Goal: Task Accomplishment & Management: Manage account settings

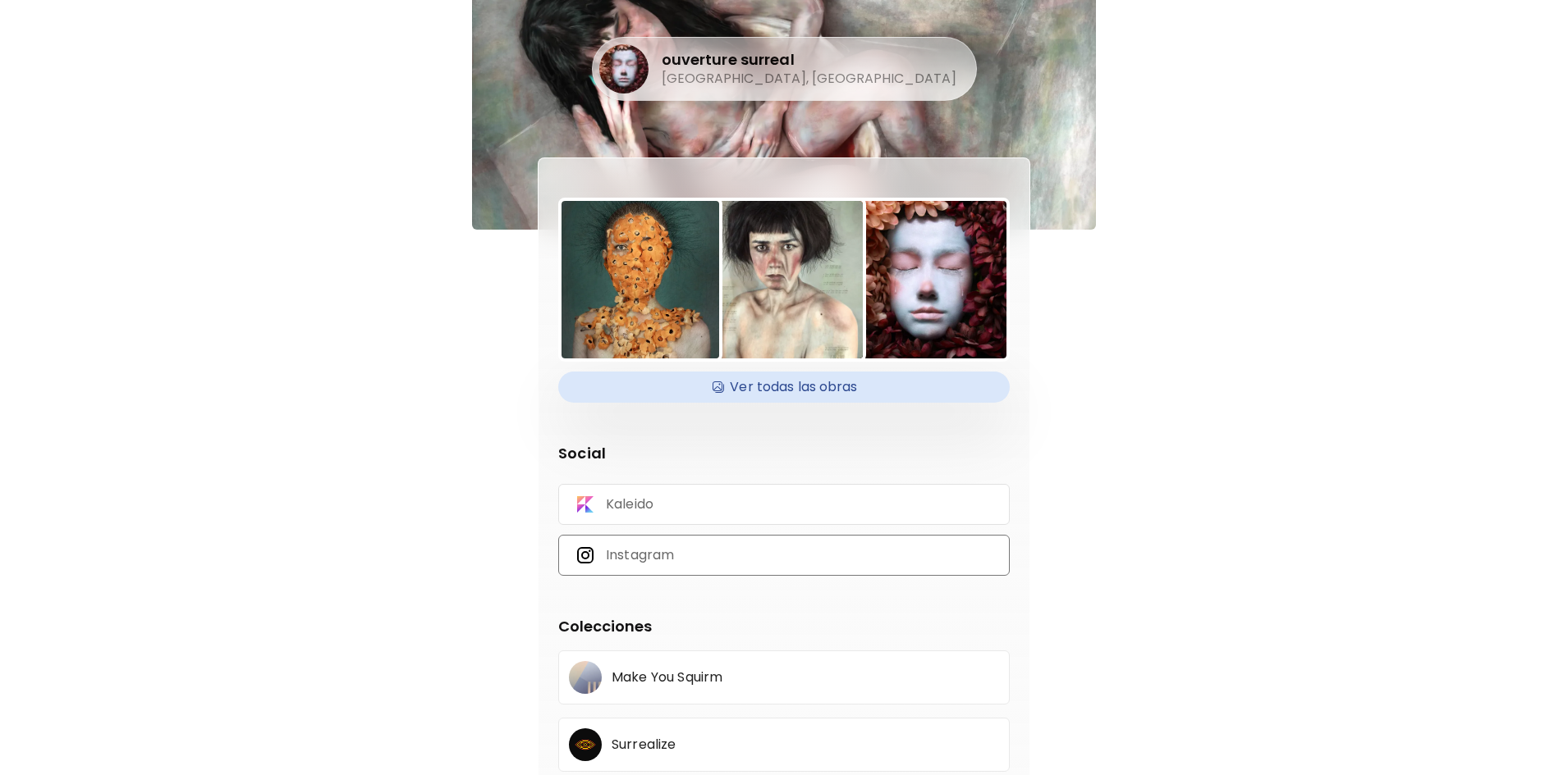
scroll to position [82, 0]
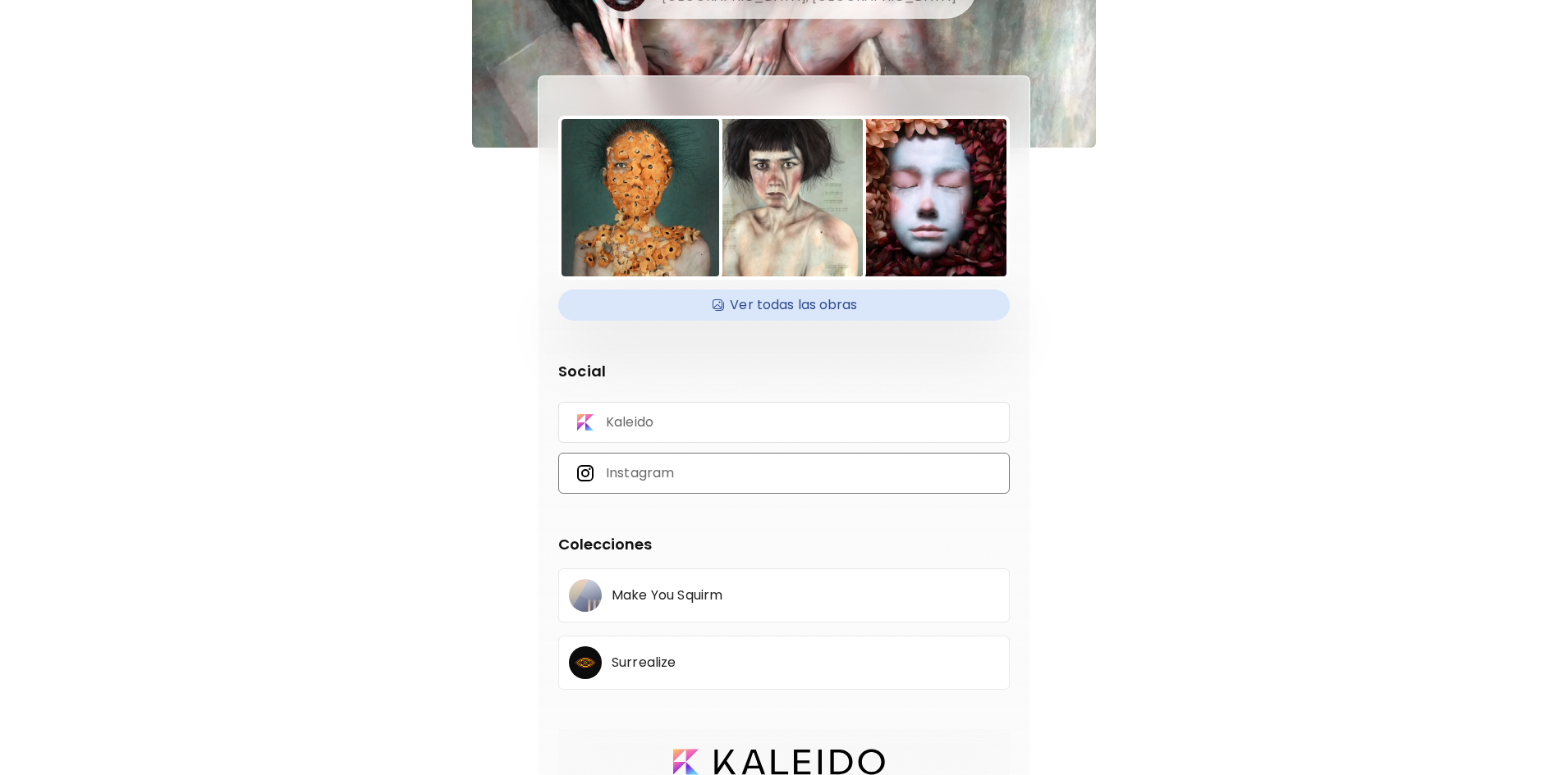
click at [642, 473] on p "Instagram" at bounding box center [639, 473] width 68 height 18
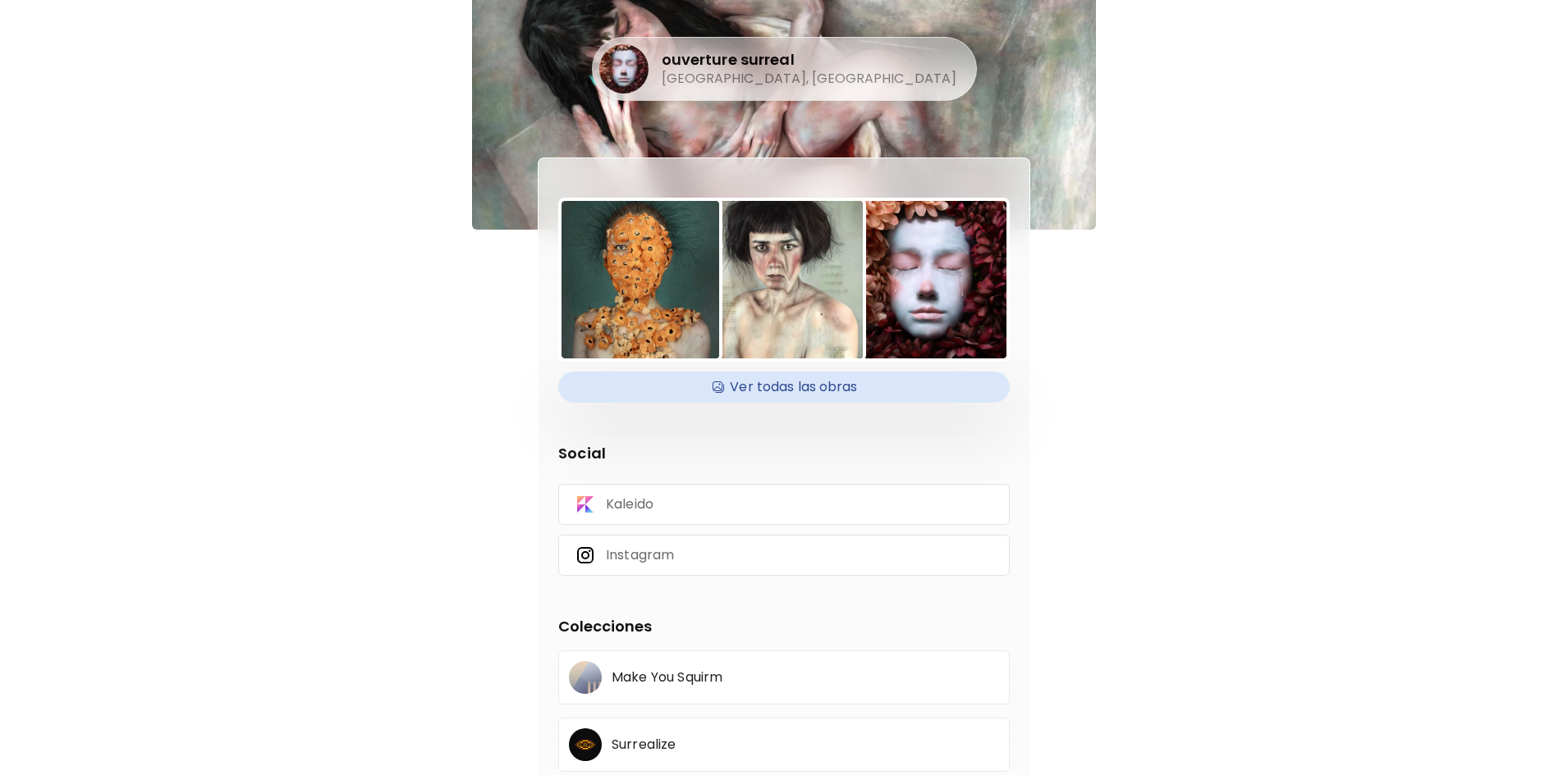
click at [991, 63] on div "ouverture surreal [GEOGRAPHIC_DATA], [GEOGRAPHIC_DATA]" at bounding box center [784, 114] width 624 height 229
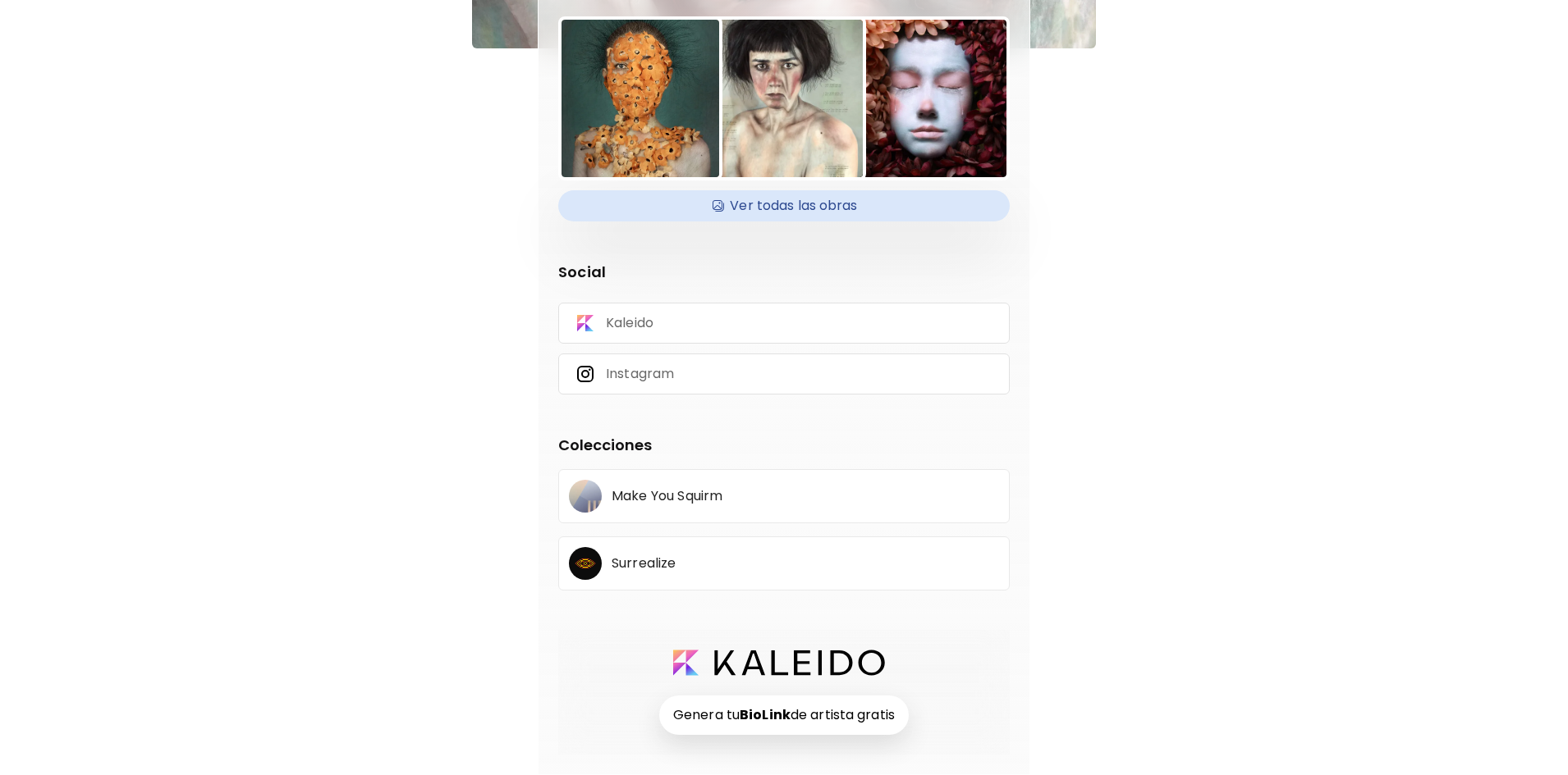
click at [785, 712] on strong "BioLink" at bounding box center [765, 715] width 51 height 19
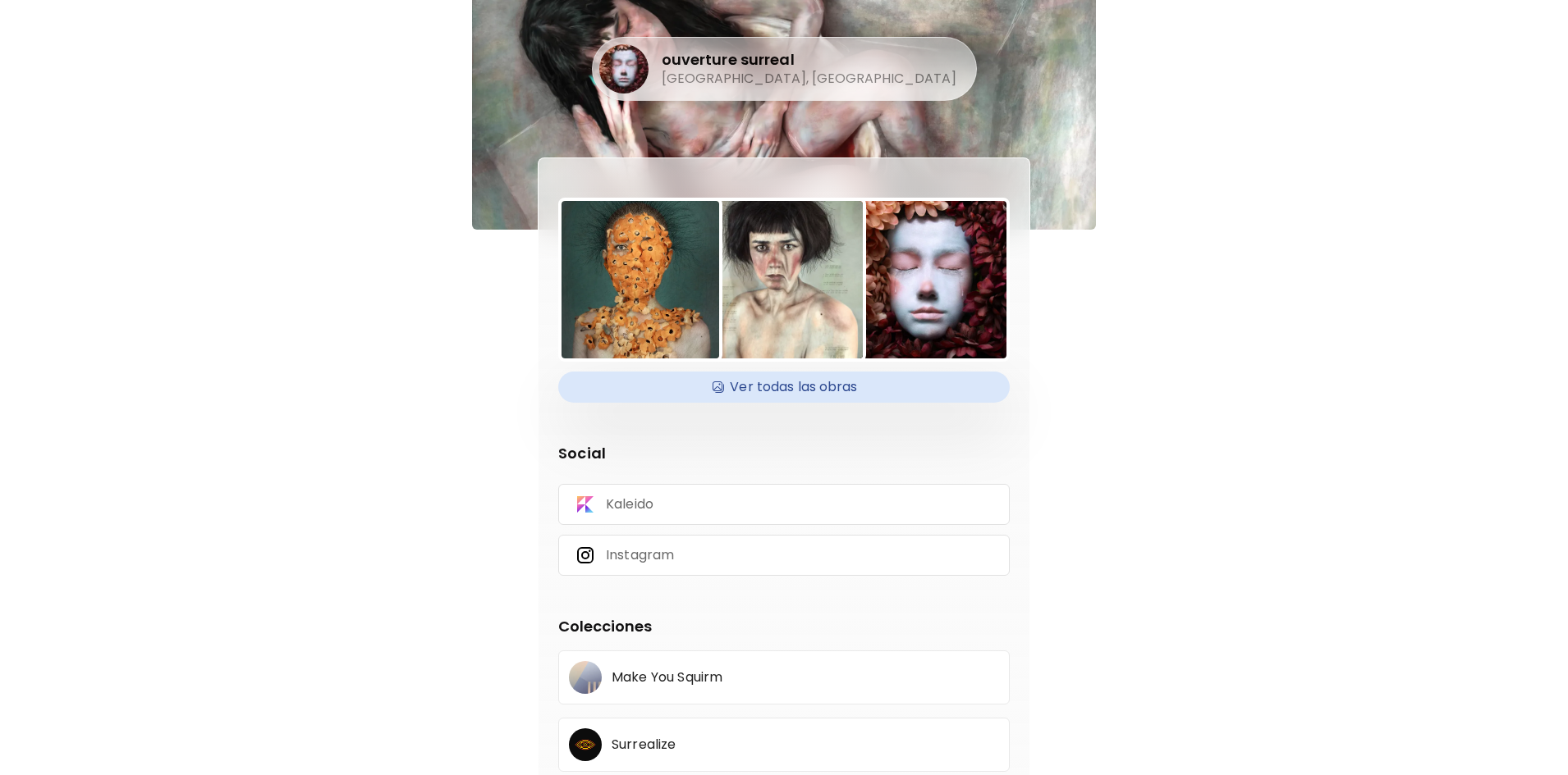
click at [754, 272] on img at bounding box center [784, 280] width 158 height 158
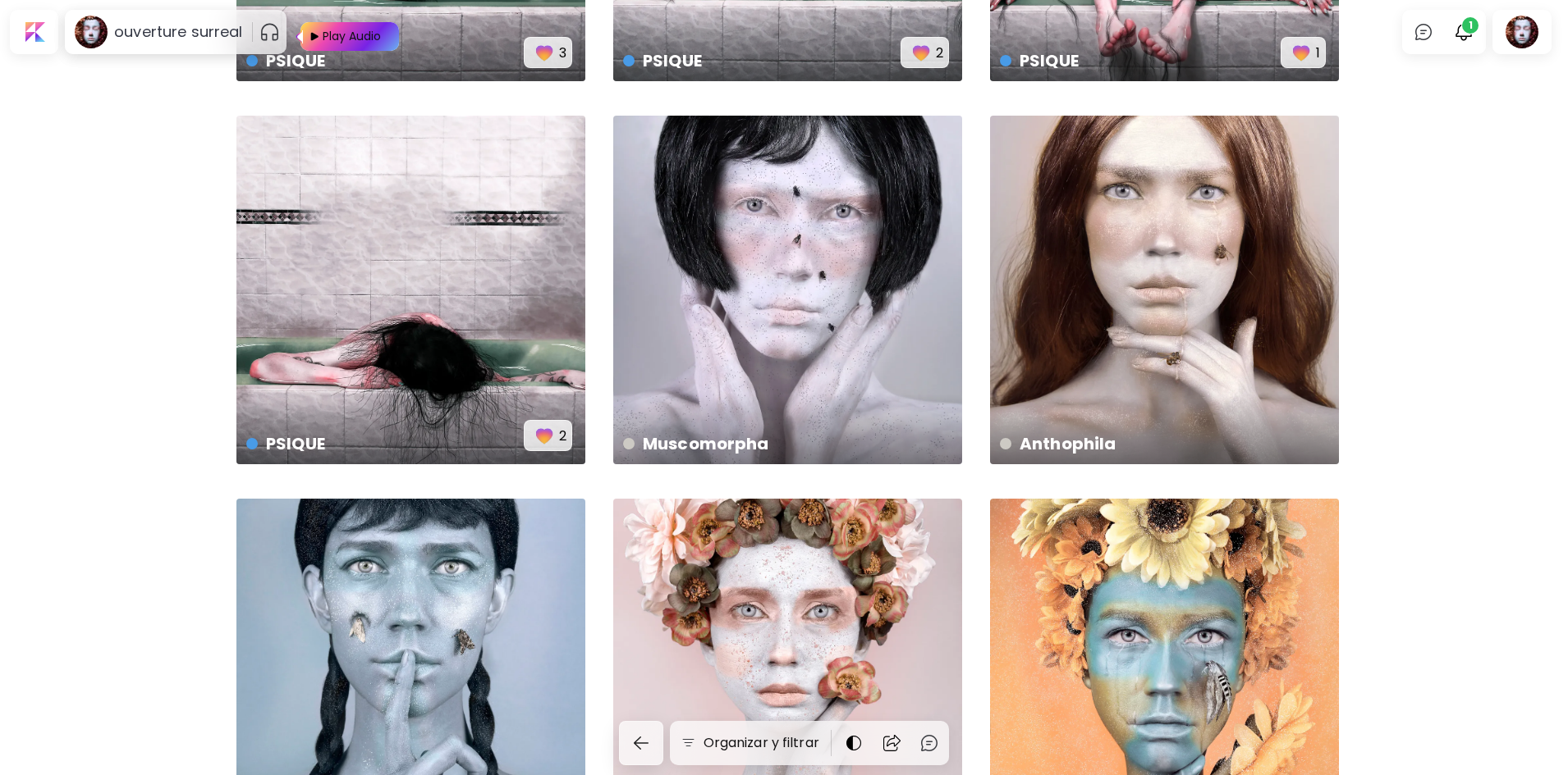
scroll to position [2659, 0]
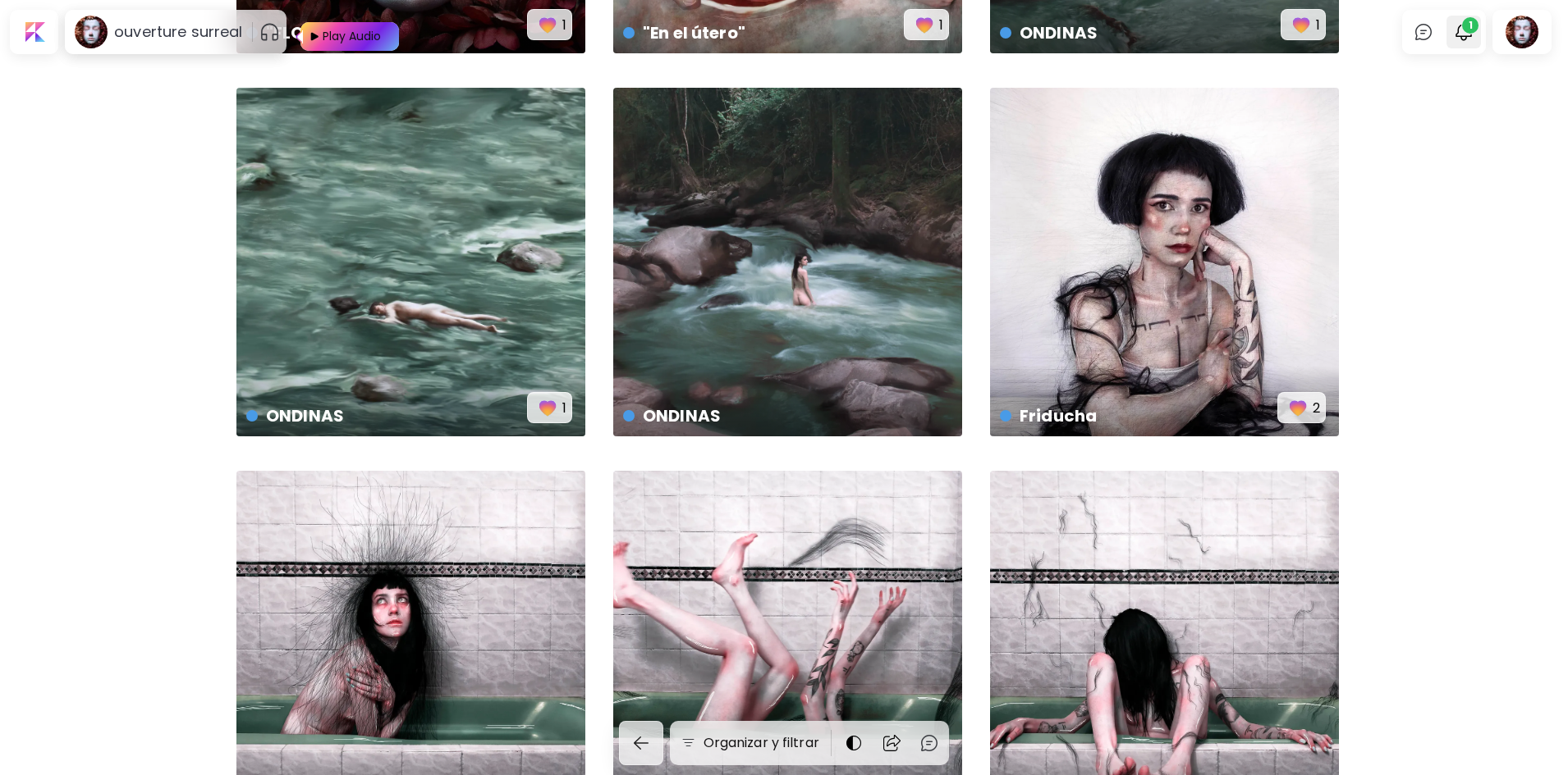
click at [1475, 32] on span "1" at bounding box center [1470, 25] width 16 height 16
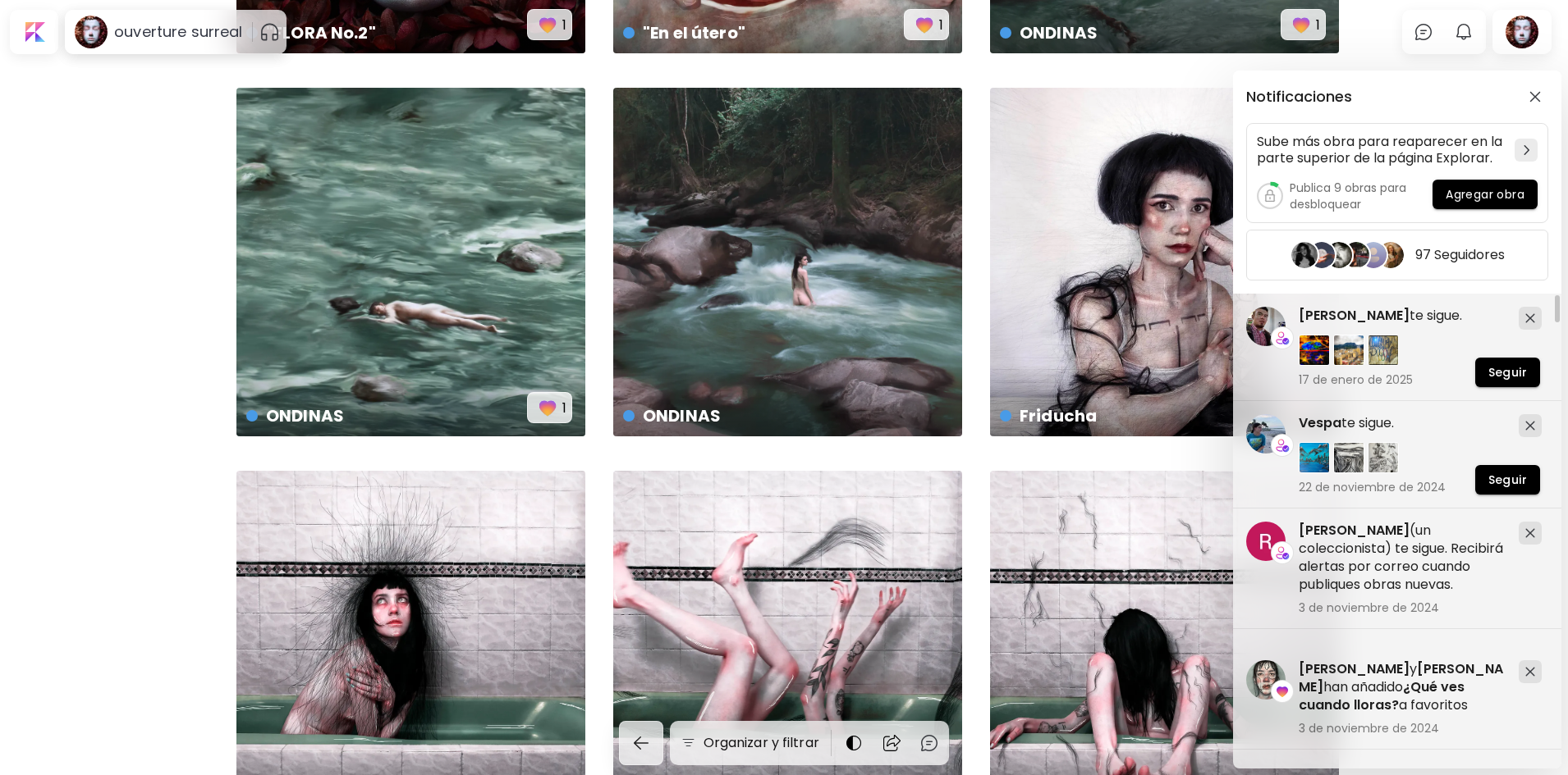
click at [1538, 37] on div "Notificaciones Sube más obra para reaparecer en la parte superior de la página …" at bounding box center [784, 387] width 1568 height 775
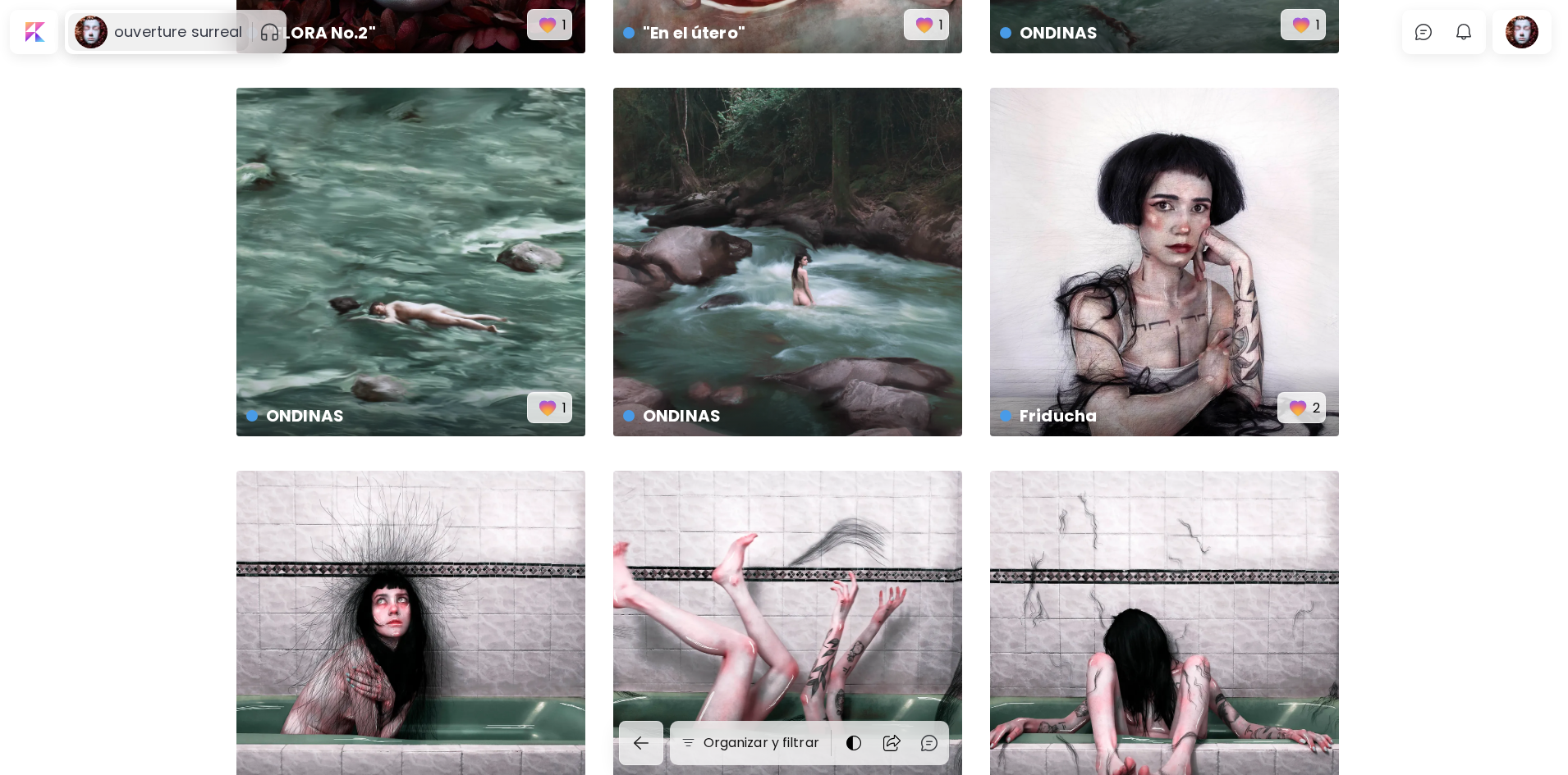
click at [195, 34] on h6 "ouverture surreal" at bounding box center [178, 32] width 128 height 20
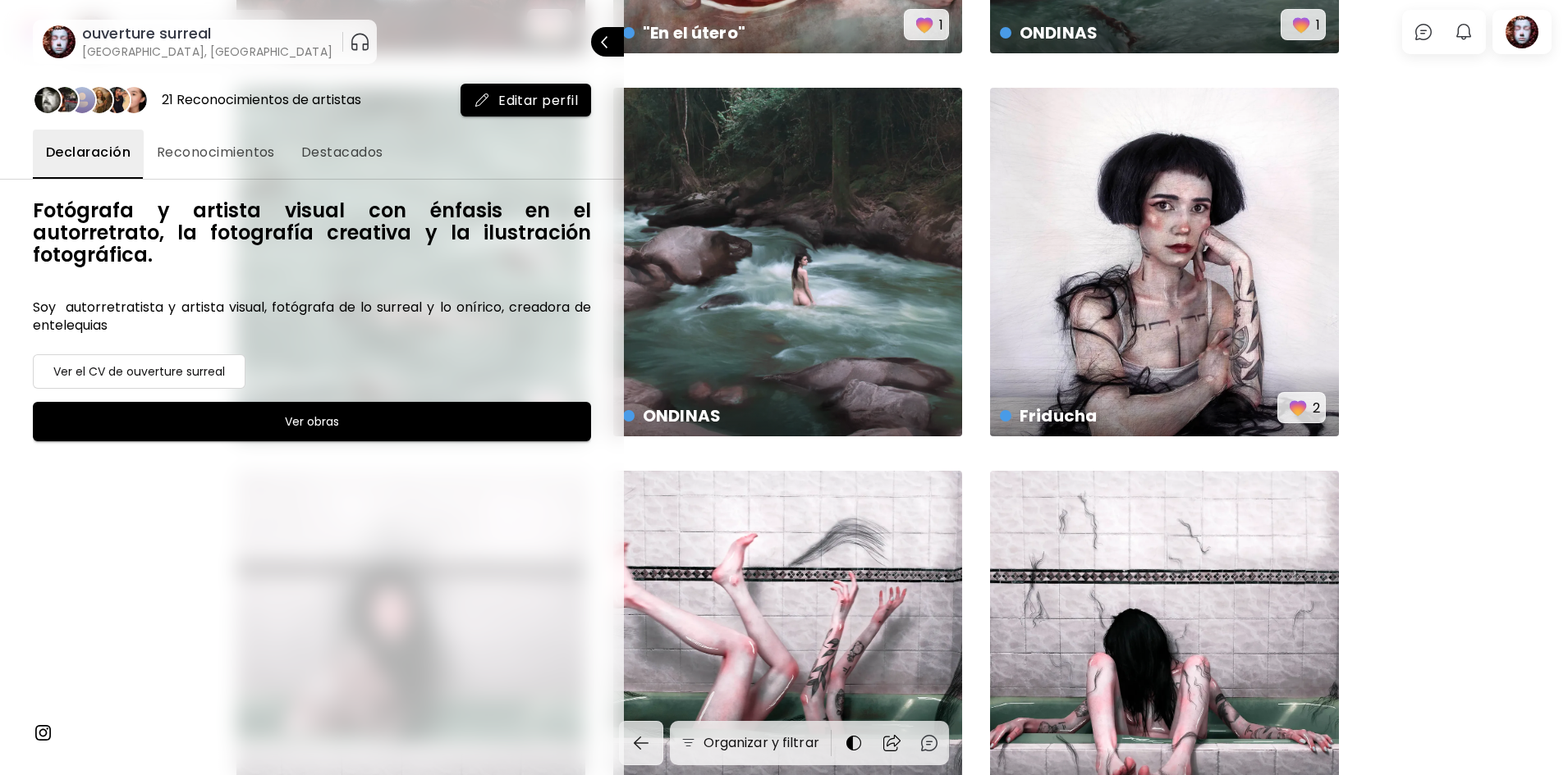
click at [1381, 173] on div at bounding box center [784, 387] width 1568 height 775
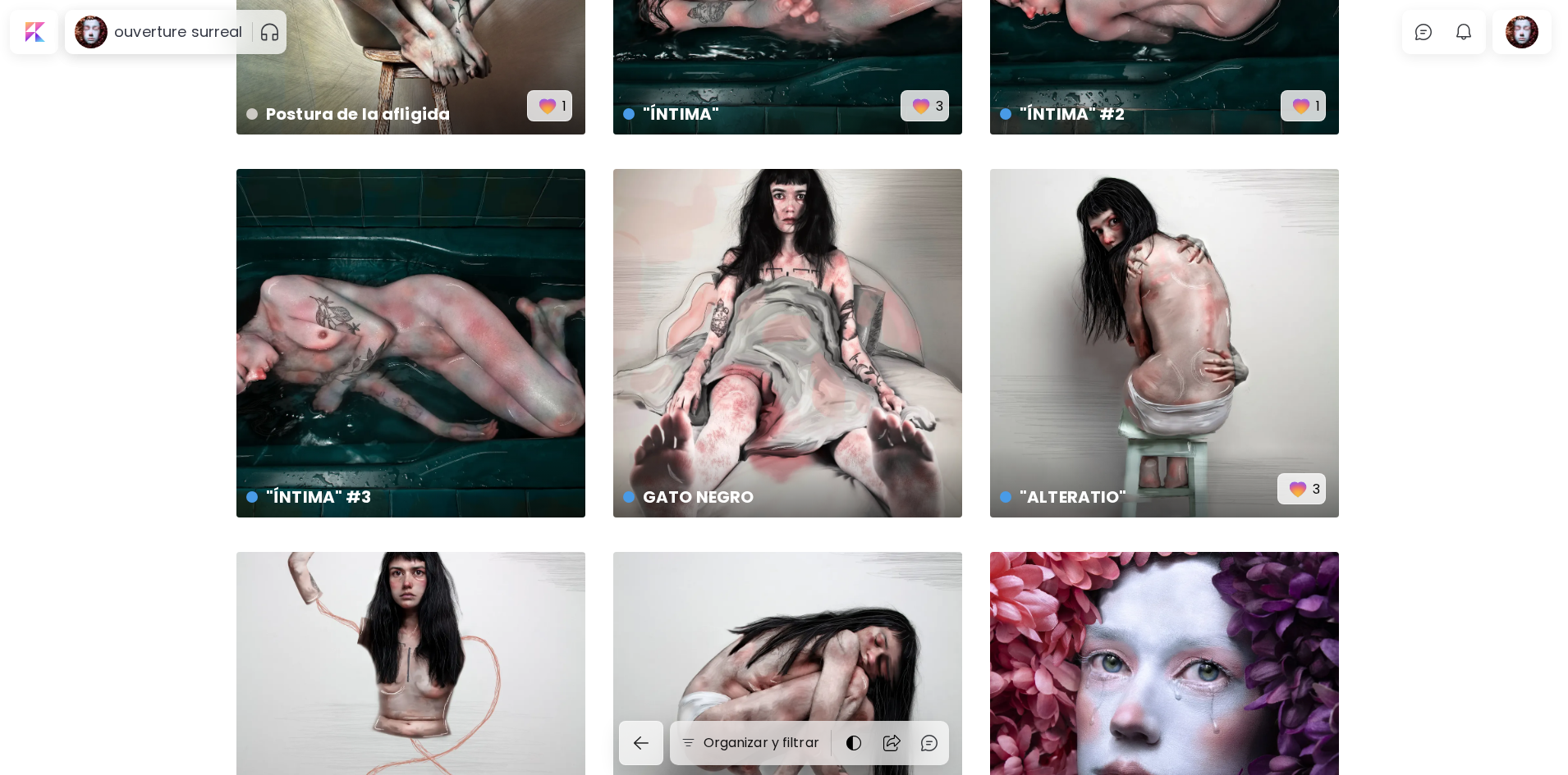
scroll to position [1100, 0]
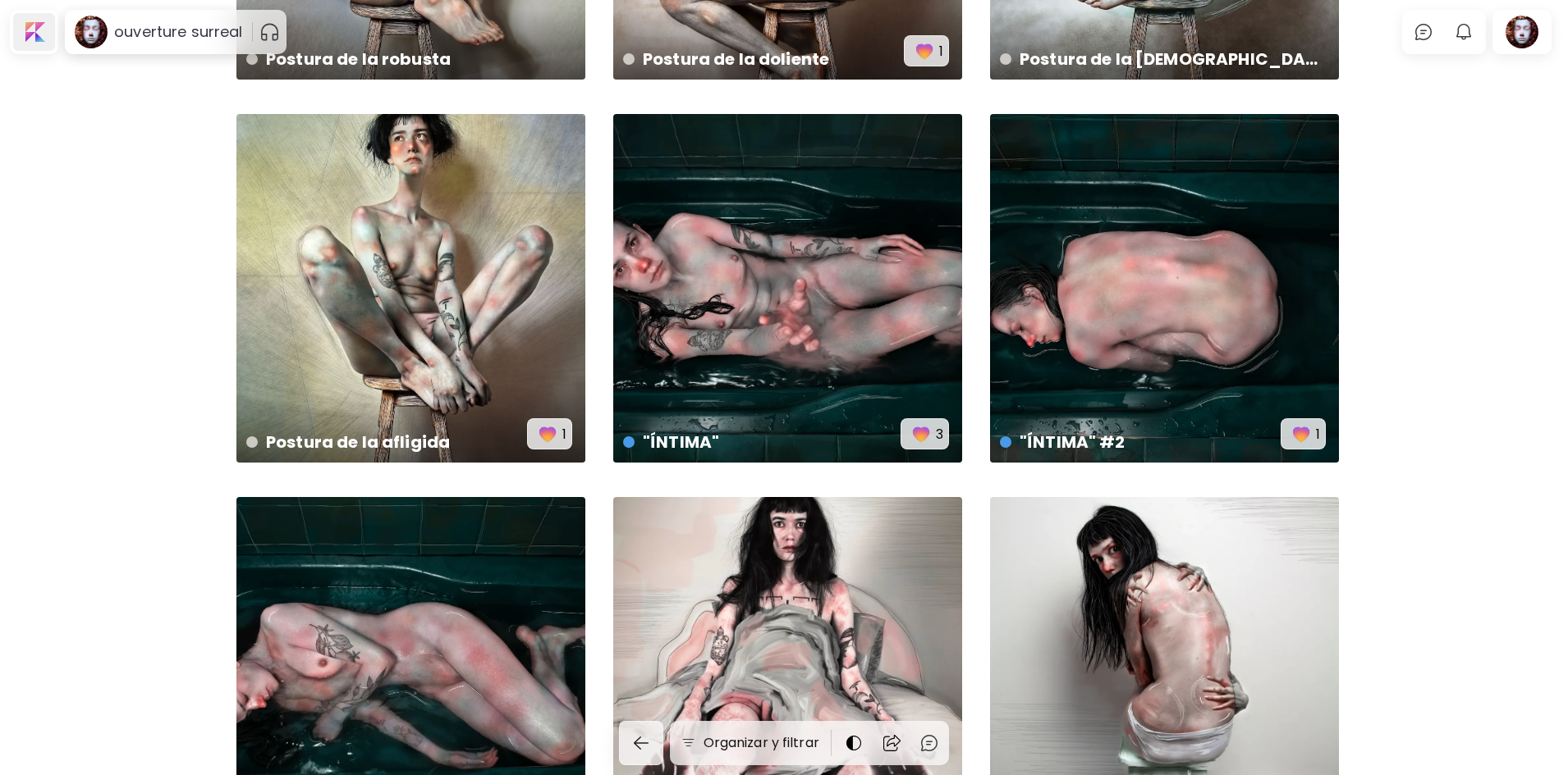
click at [44, 30] on div at bounding box center [34, 32] width 42 height 38
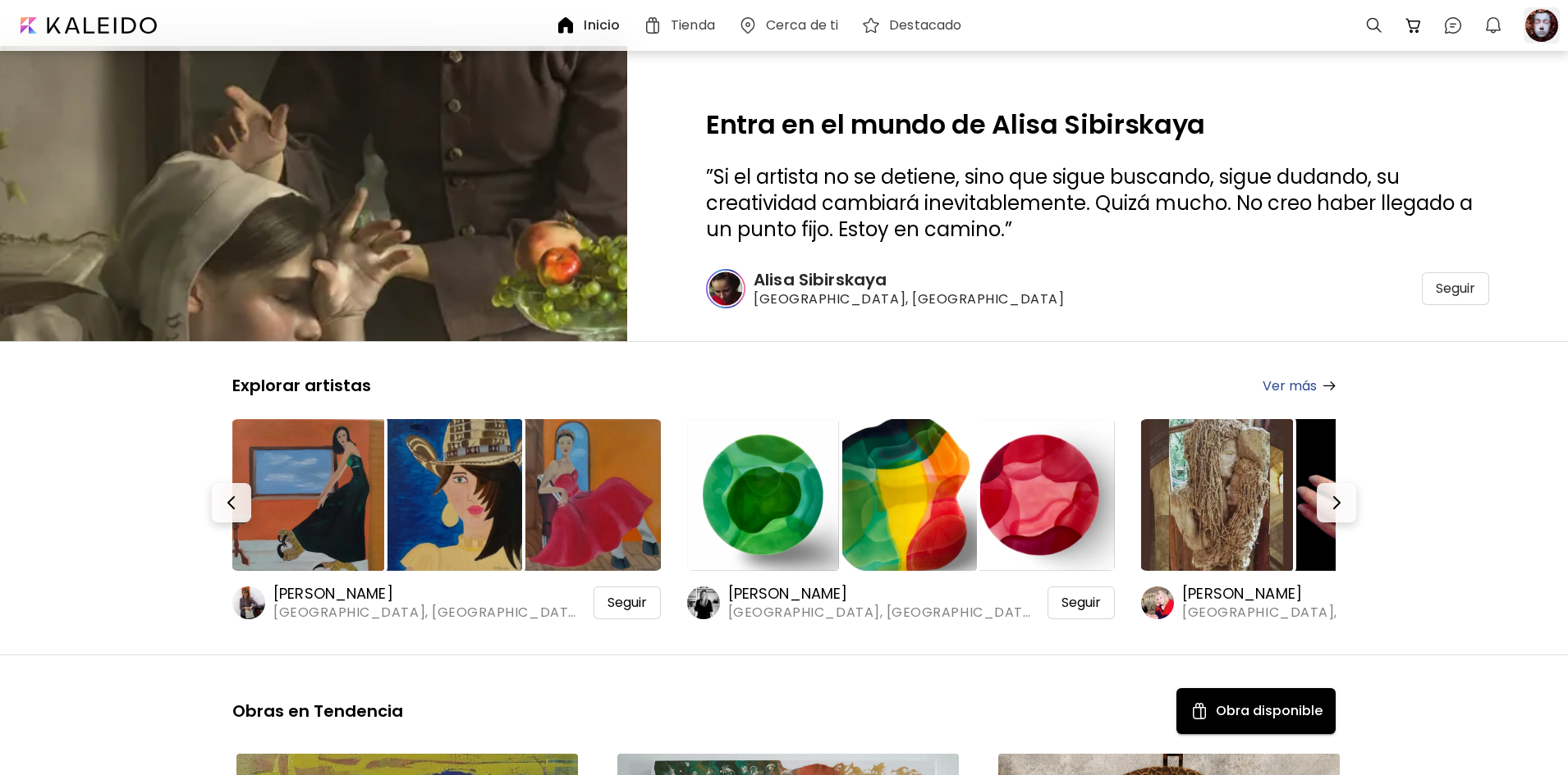
click at [1535, 16] on div at bounding box center [1542, 25] width 36 height 36
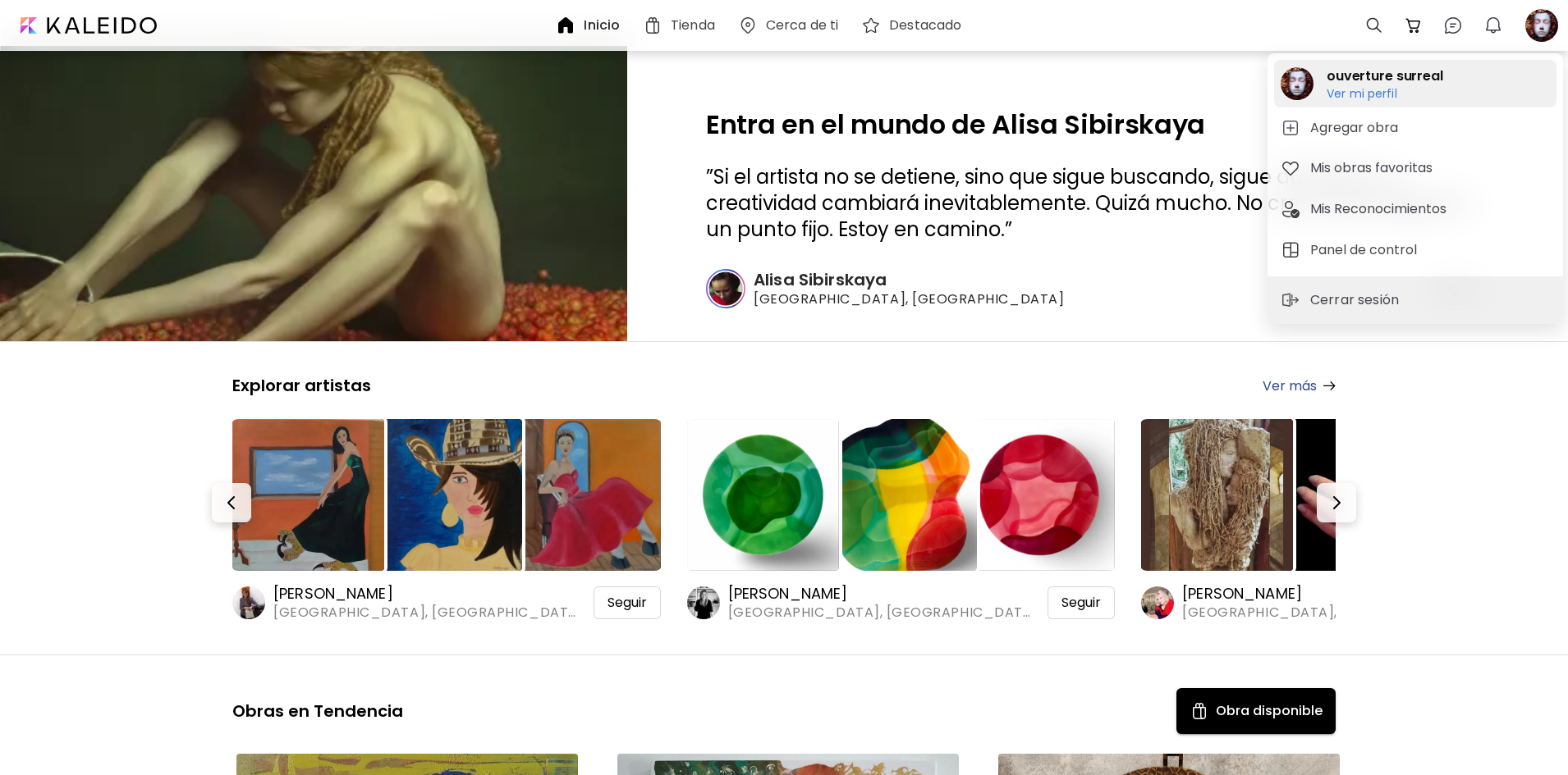
click at [1356, 96] on h6 "Ver mi perfil" at bounding box center [1385, 93] width 117 height 15
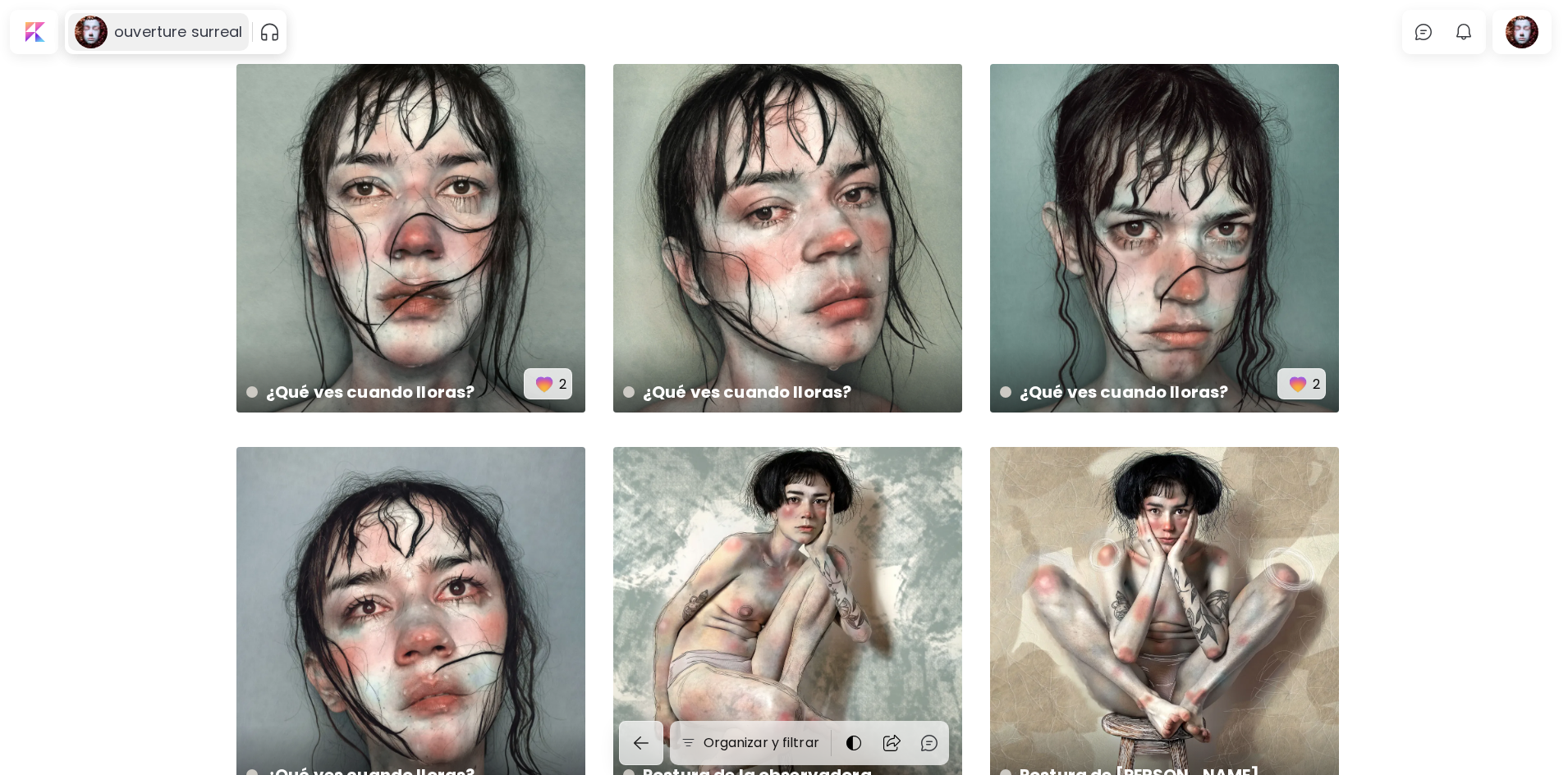
click at [170, 37] on h6 "ouverture surreal" at bounding box center [178, 32] width 128 height 20
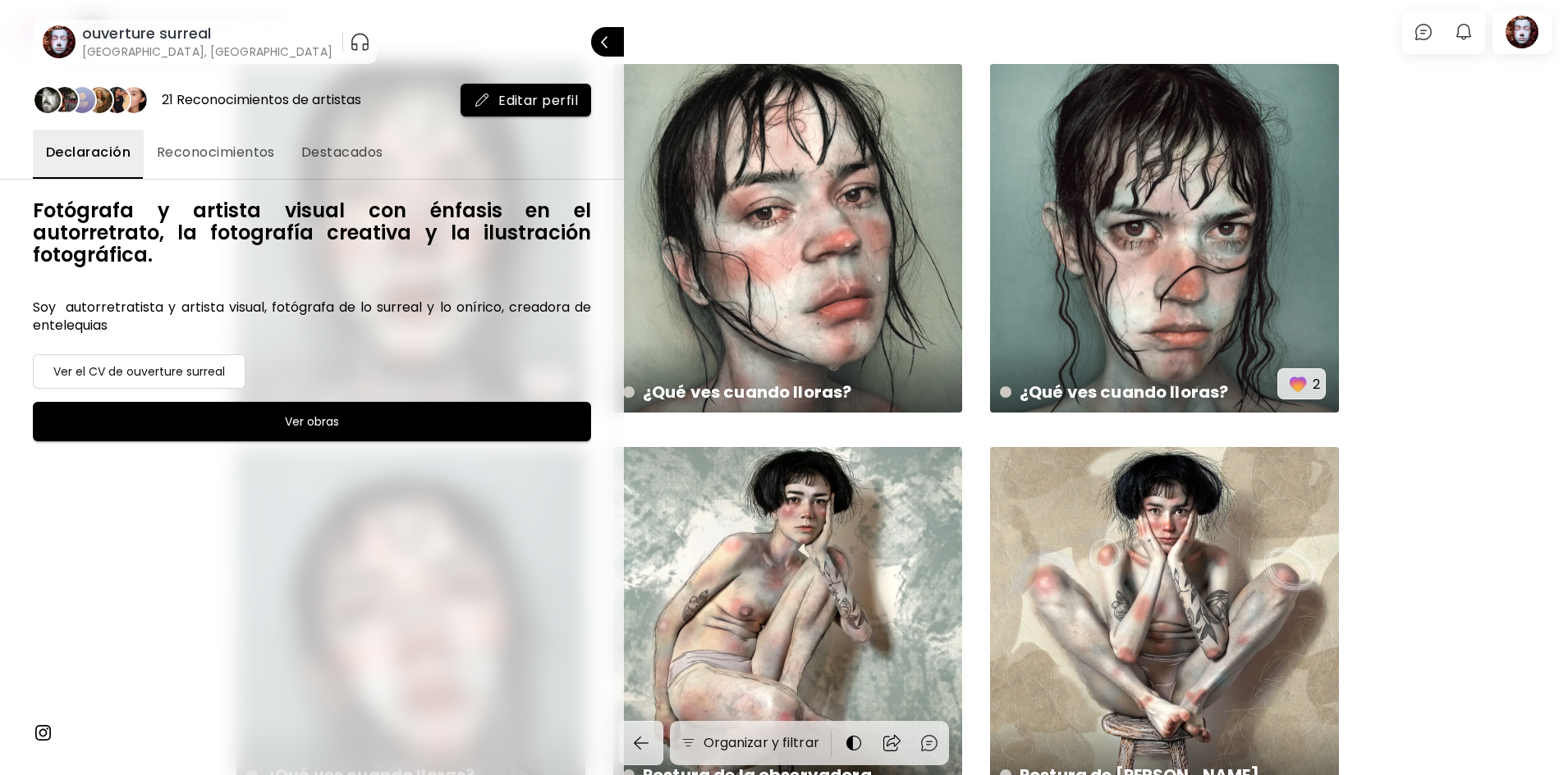
scroll to position [678, 0]
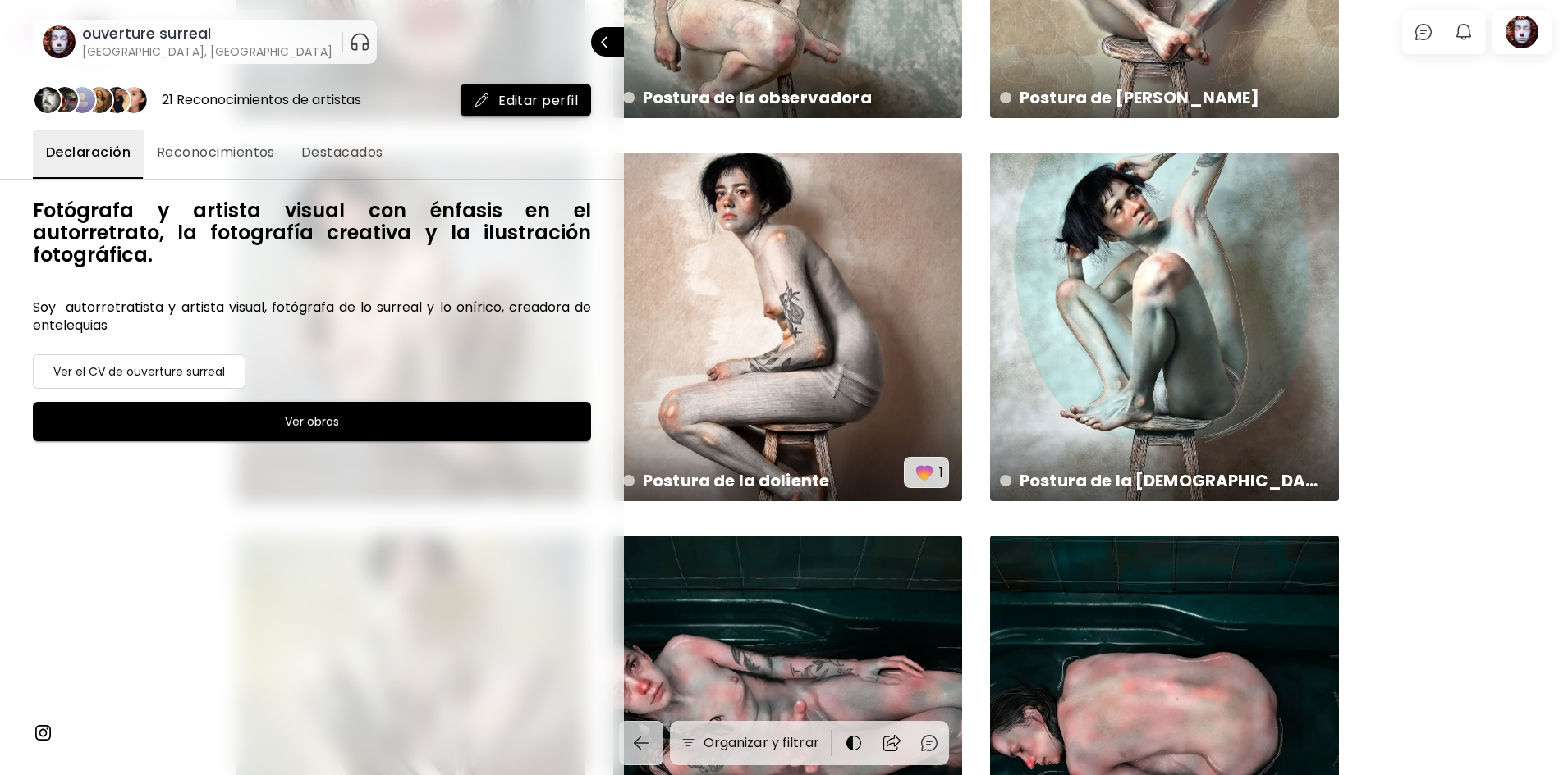
click at [505, 102] on span "Editar perfil" at bounding box center [525, 100] width 104 height 17
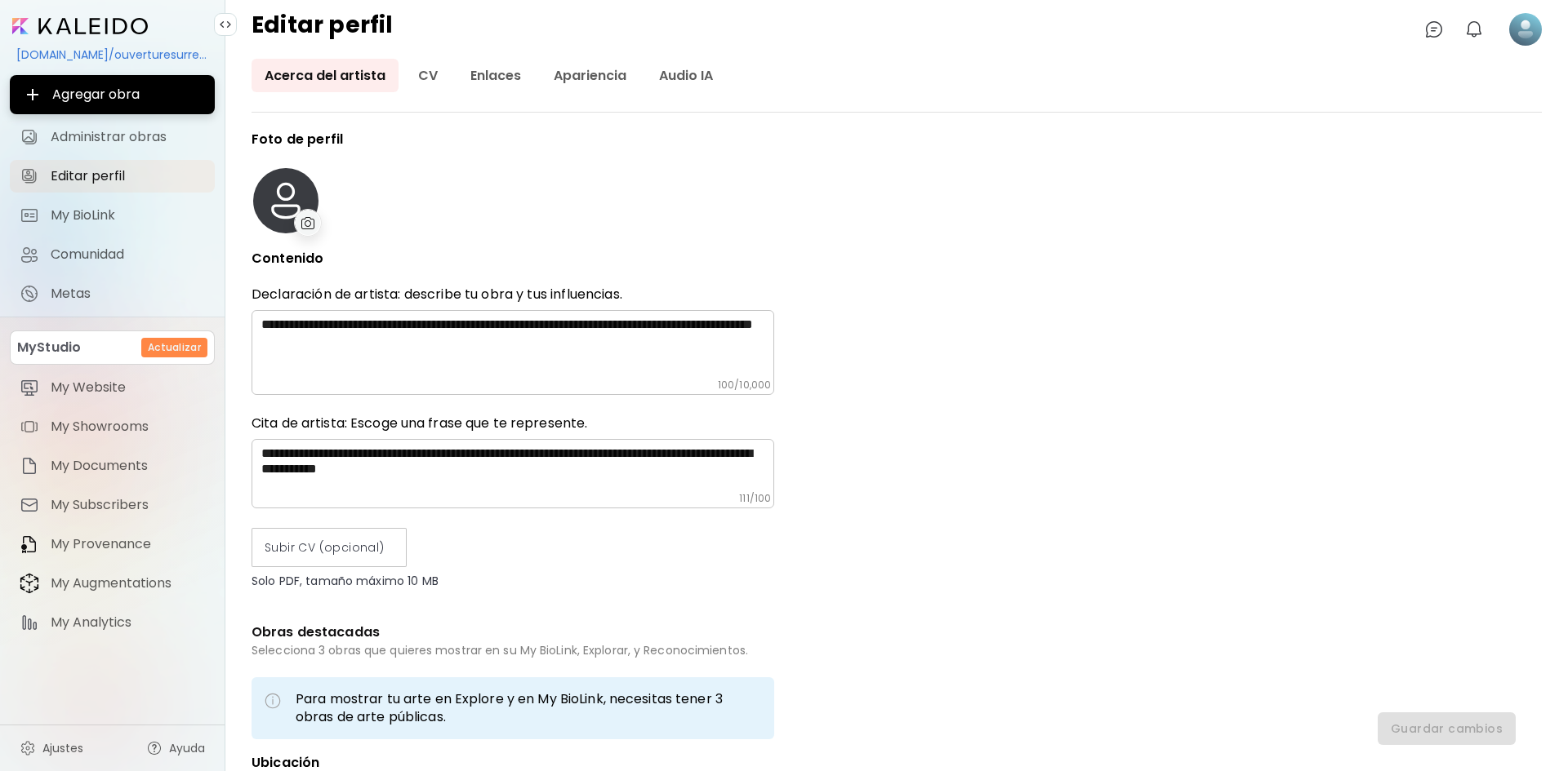
type input "********"
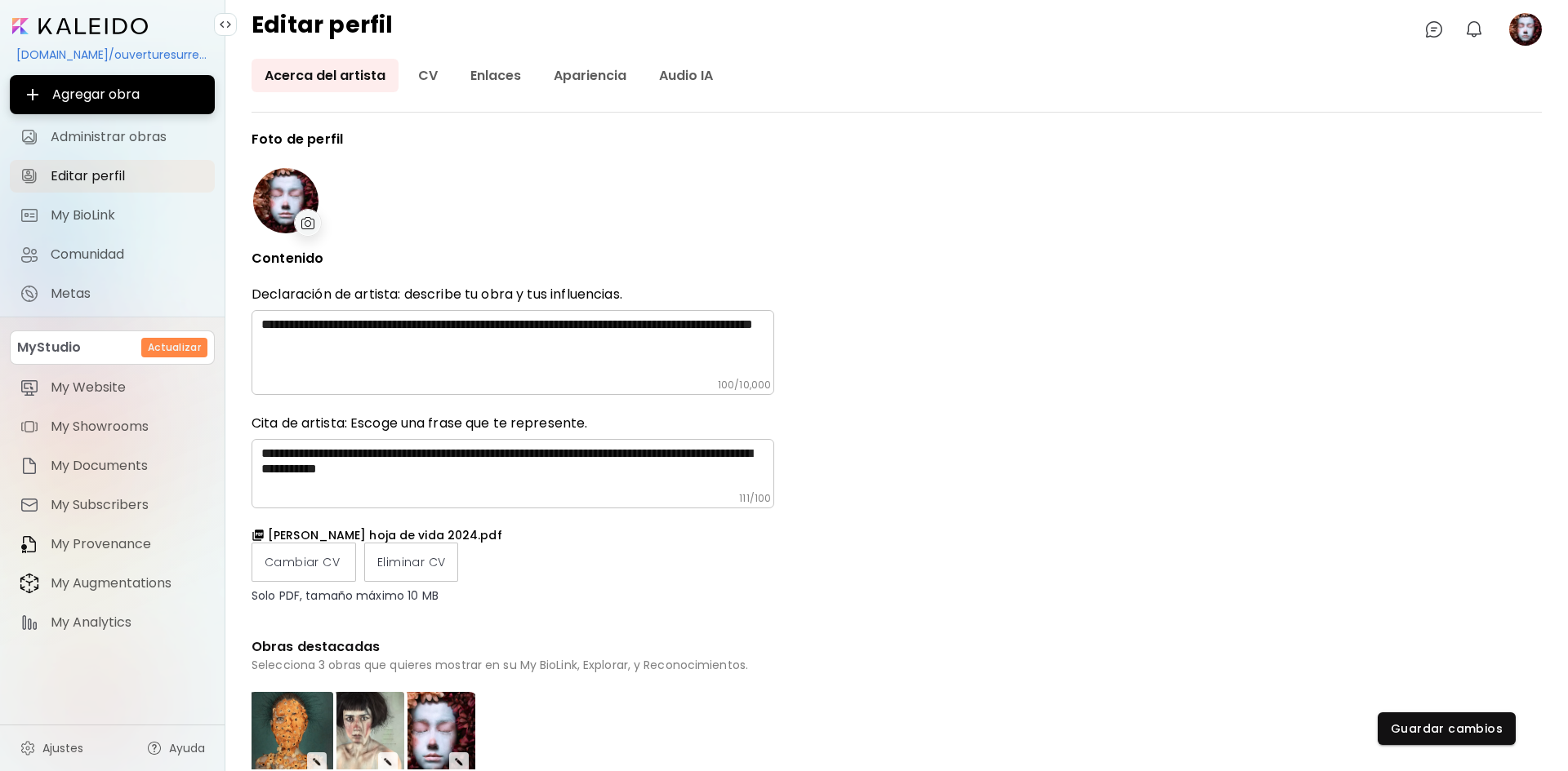
click at [423, 341] on textarea "**********" at bounding box center [518, 347] width 512 height 62
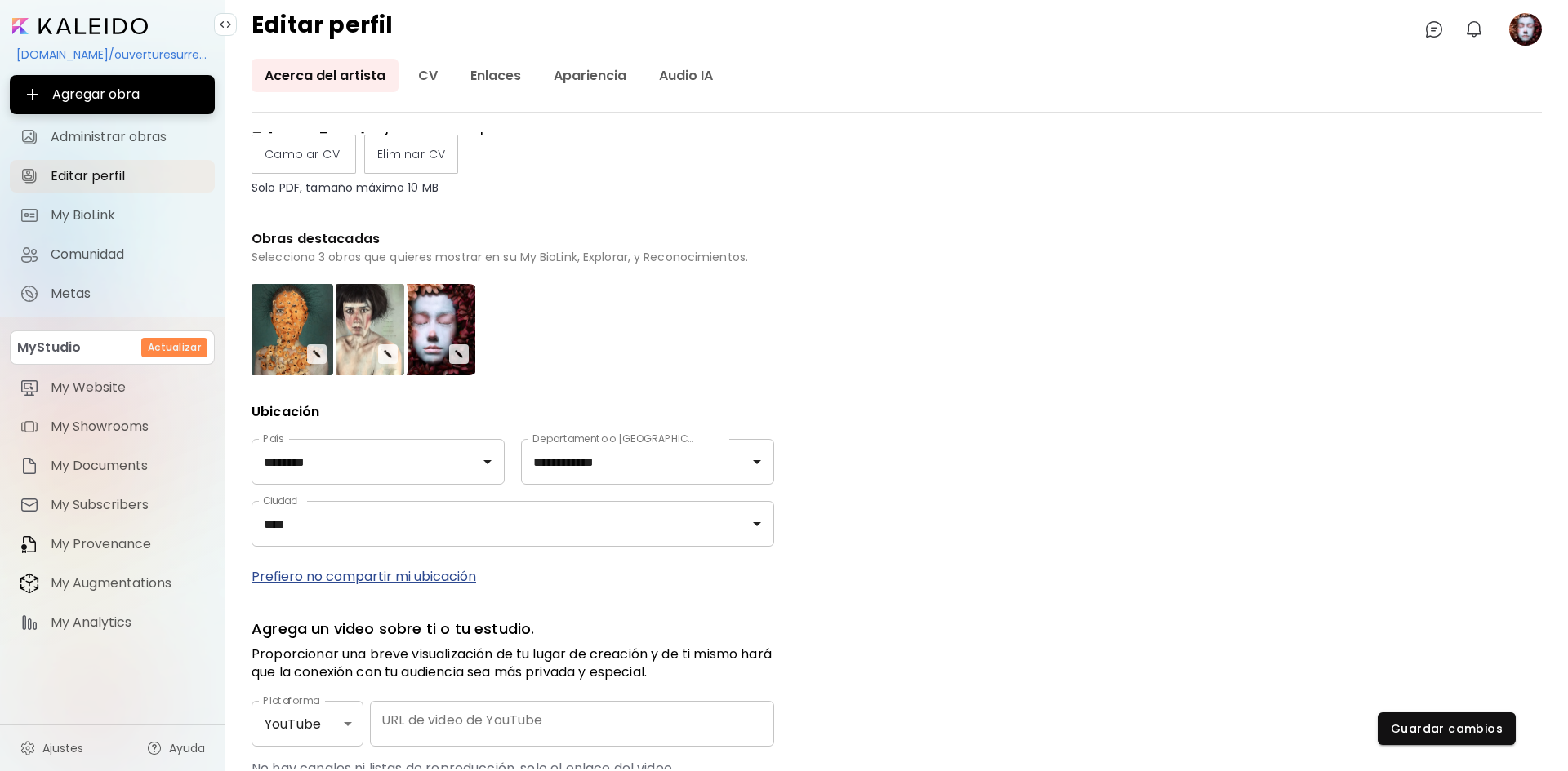
scroll to position [538, 0]
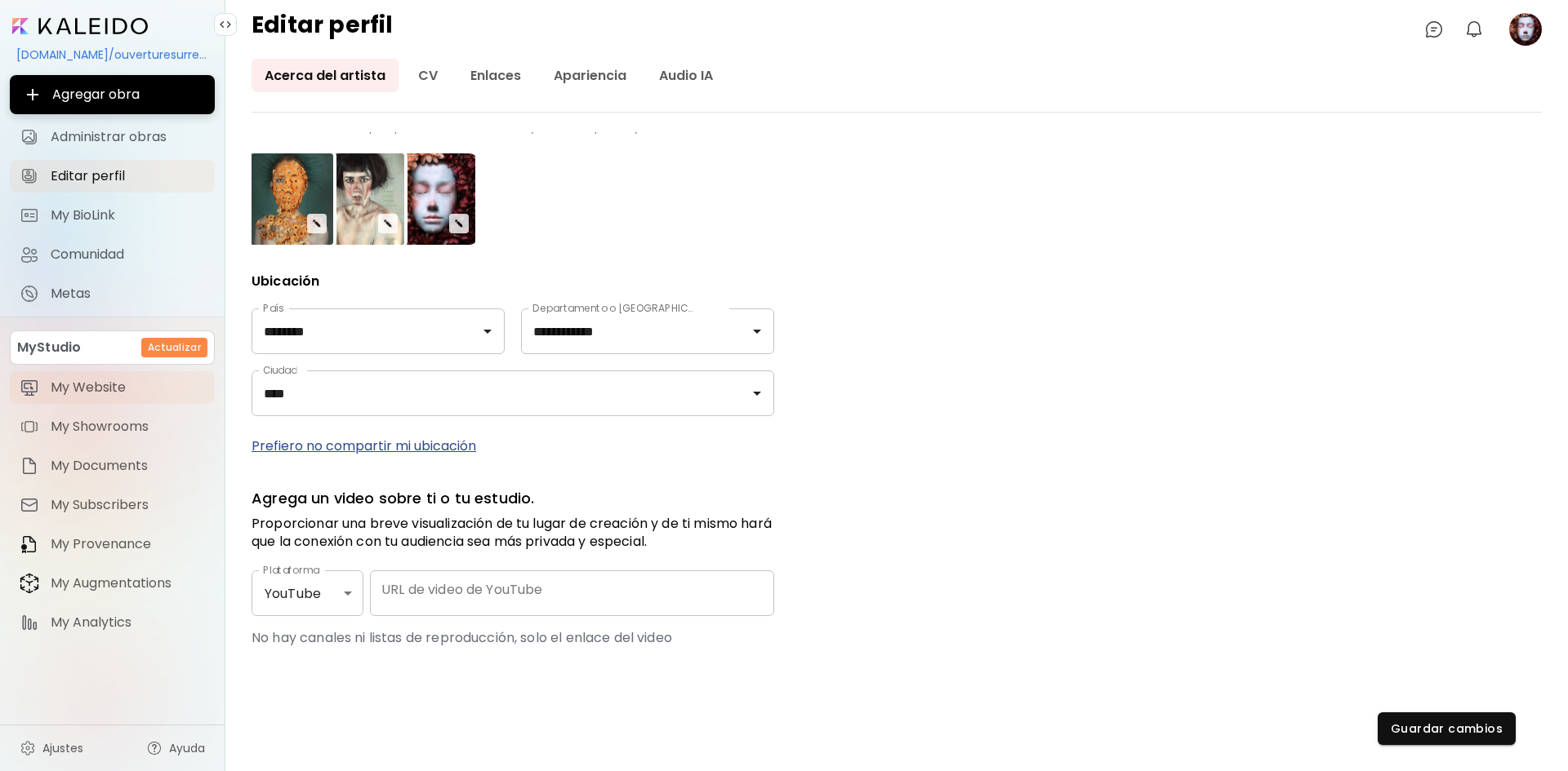
type textarea "**********"
click at [70, 393] on span "My Website" at bounding box center [127, 388] width 154 height 16
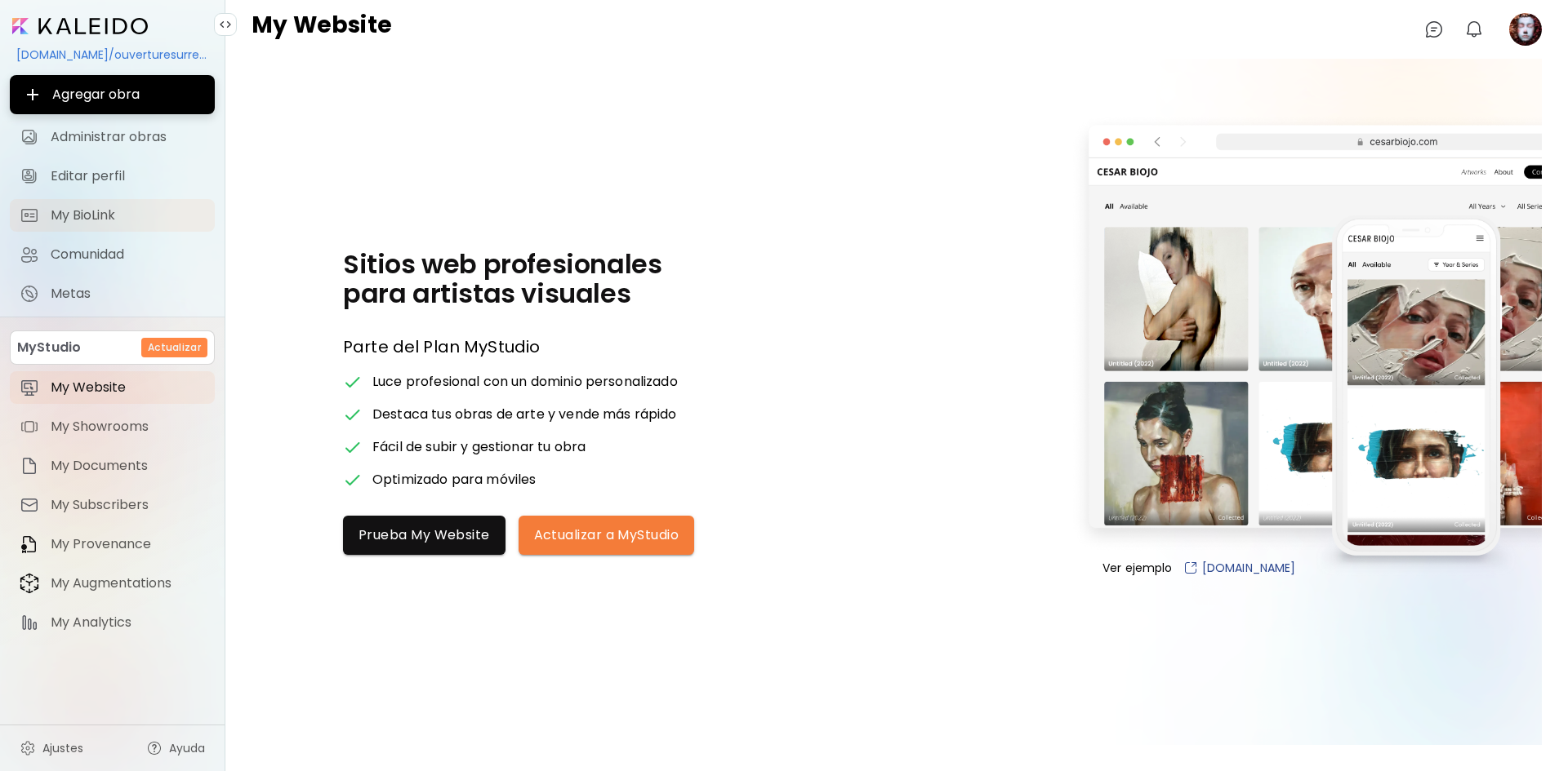
click at [61, 217] on span "My BioLink" at bounding box center [127, 216] width 154 height 16
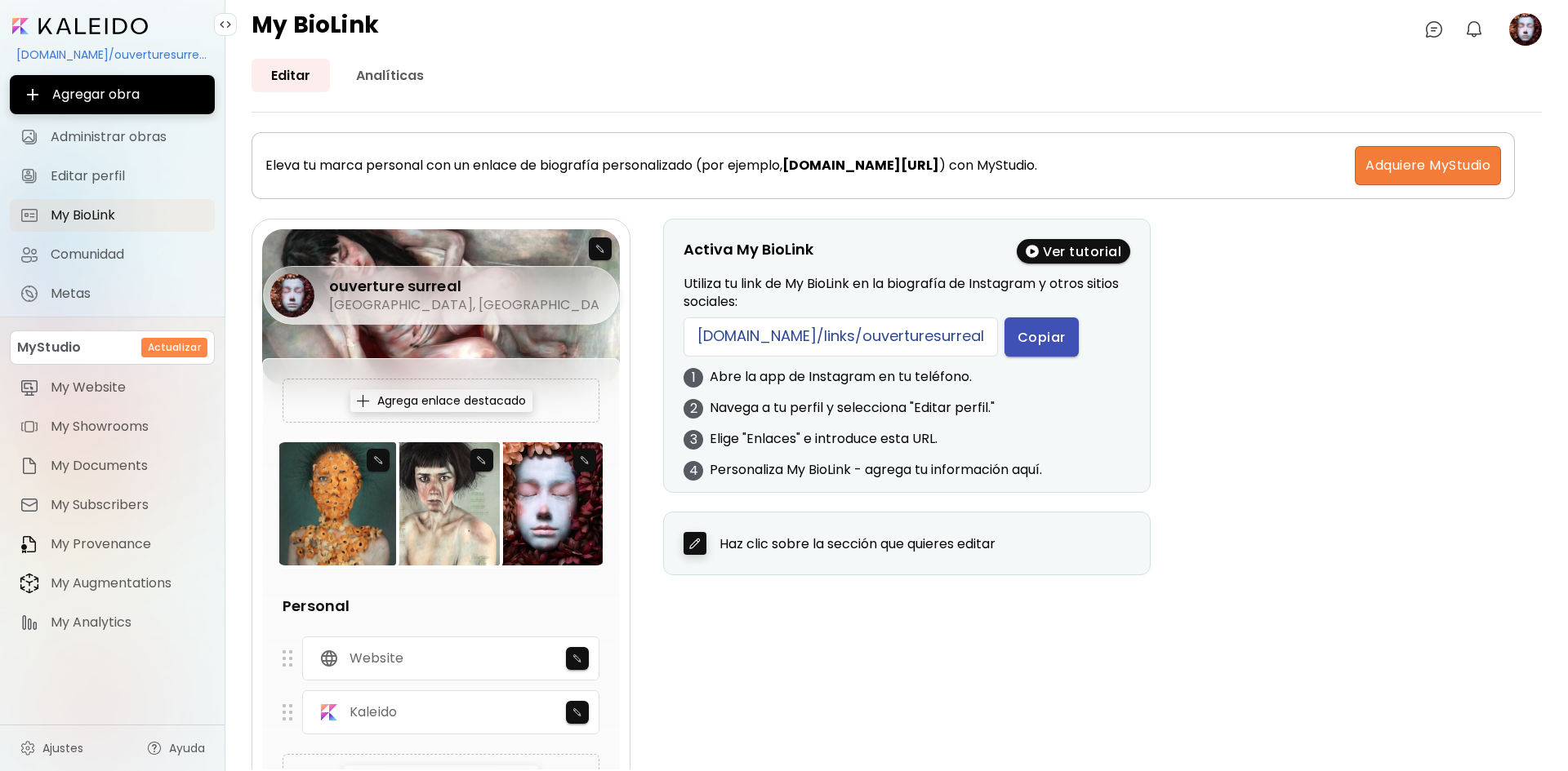
click at [1018, 335] on span "Copiar" at bounding box center [1041, 337] width 48 height 17
